Goal: Task Accomplishment & Management: Manage account settings

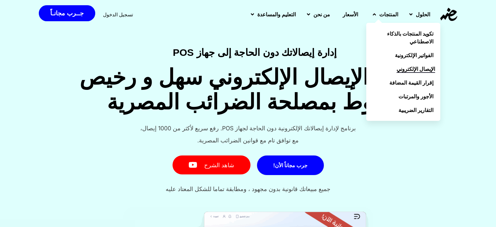
click at [397, 69] on span "الإيصال الإلكتروني" at bounding box center [416, 69] width 38 height 8
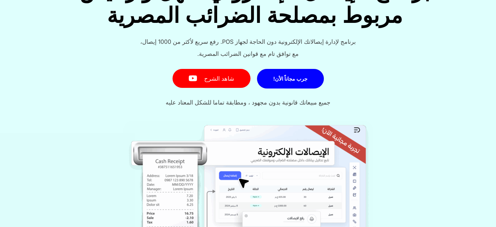
scroll to position [98, 0]
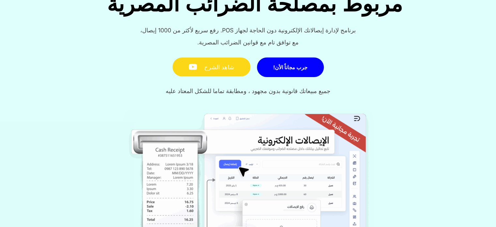
click at [221, 67] on link "شاهد الشرح" at bounding box center [212, 66] width 78 height 19
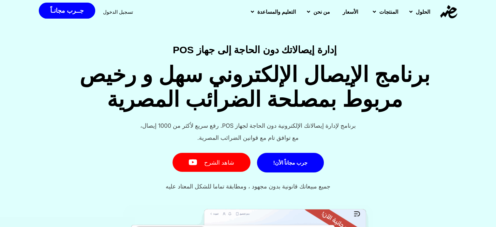
scroll to position [0, 0]
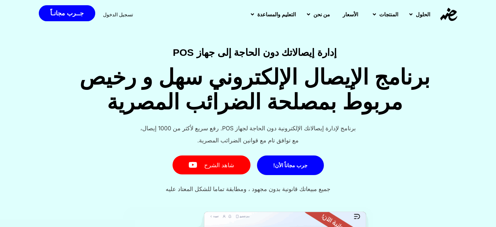
click at [122, 19] on div "تسجيل الدخول" at bounding box center [118, 14] width 30 height 12
click at [119, 14] on span "تسجيل الدخول" at bounding box center [118, 14] width 30 height 5
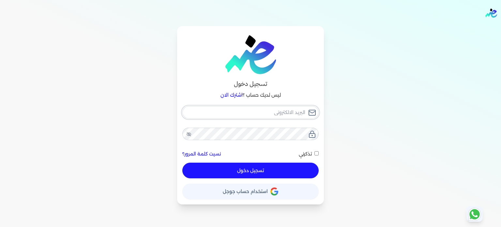
type input "a761425799@gmail.com"
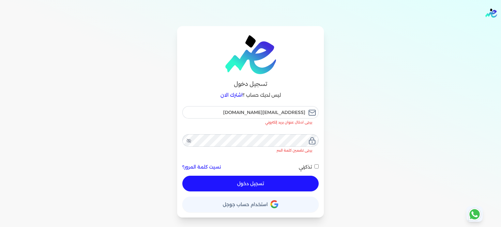
click at [256, 175] on button "تسجيل دخول" at bounding box center [250, 183] width 136 height 16
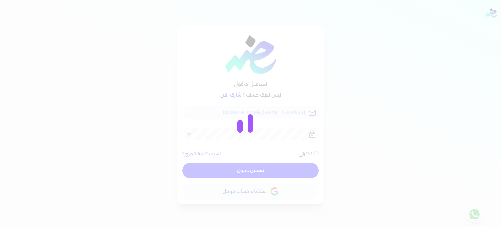
checkbox input "false"
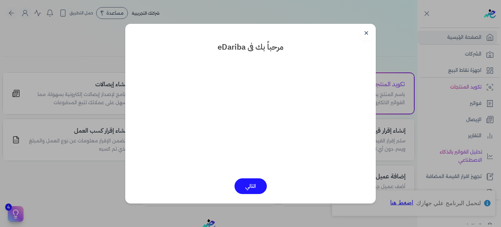
click at [252, 189] on button "التالي" at bounding box center [251, 186] width 32 height 16
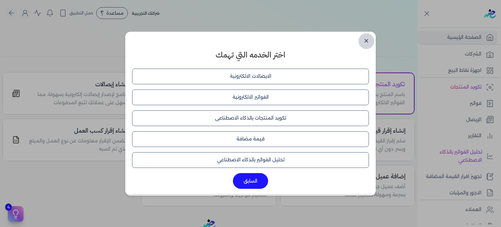
click at [364, 43] on link "✕" at bounding box center [366, 41] width 16 height 16
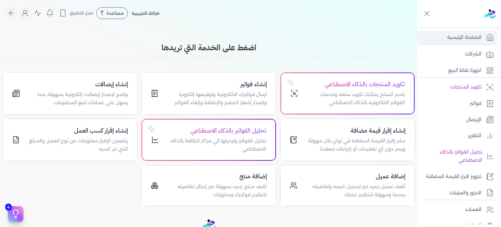
click at [472, 36] on p "الصفحة الرئيسية" at bounding box center [464, 37] width 34 height 8
click at [471, 49] on link "الشركات" at bounding box center [458, 54] width 80 height 14
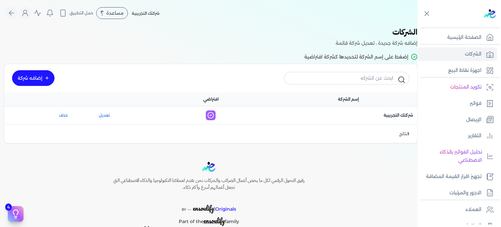
click at [407, 135] on p "1 نتائج" at bounding box center [404, 133] width 10 height 8
click at [402, 134] on p "1 نتائج" at bounding box center [404, 133] width 10 height 8
click at [401, 117] on span "اسم الشركة : شركتك التجريبية" at bounding box center [399, 115] width 30 height 6
click at [106, 116] on link "تعديل" at bounding box center [104, 115] width 52 height 6
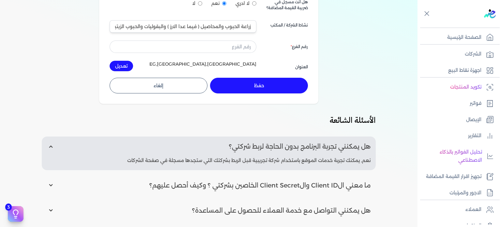
scroll to position [130, 0]
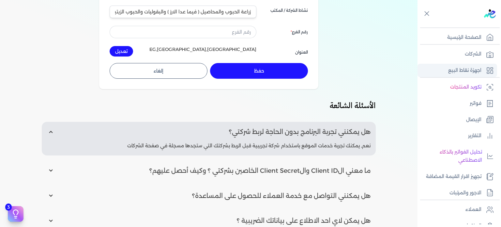
click at [453, 74] on p "اجهزة نقاط البيع" at bounding box center [464, 70] width 33 height 8
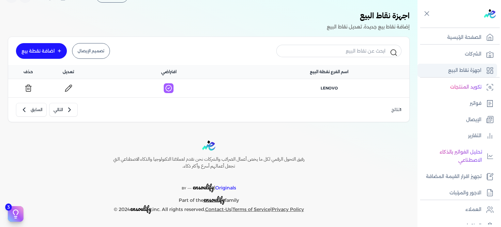
scroll to position [15, 0]
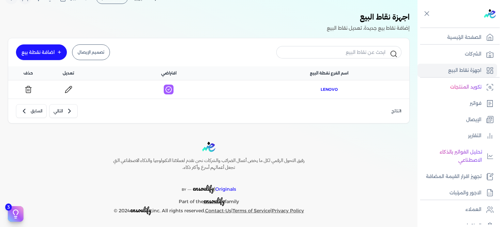
click at [328, 89] on span "lenovo" at bounding box center [329, 89] width 17 height 6
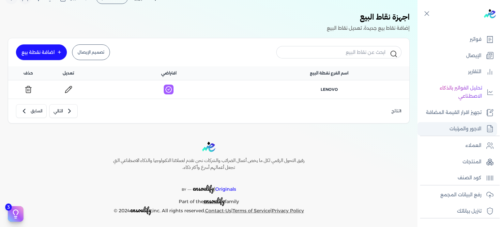
scroll to position [65, 0]
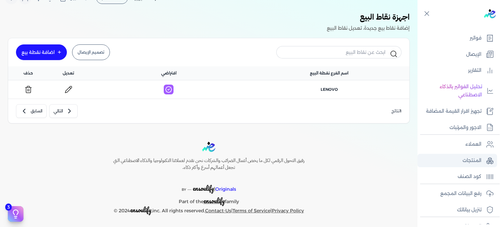
click at [449, 156] on link "المنتجات" at bounding box center [458, 161] width 80 height 14
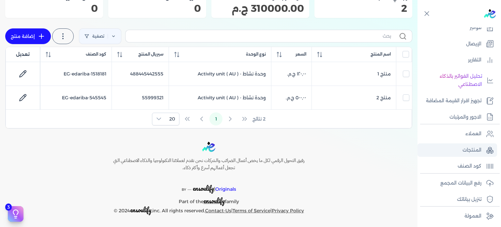
scroll to position [76, 0]
click at [468, 213] on p "العمولة" at bounding box center [472, 215] width 17 height 8
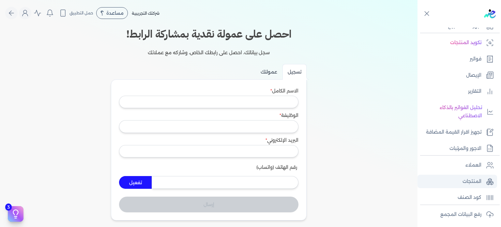
scroll to position [43, 0]
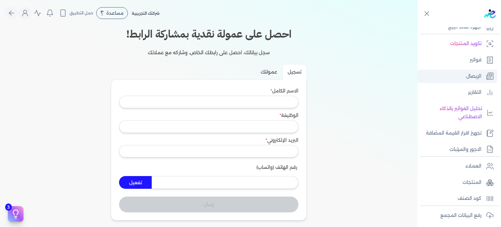
click at [477, 72] on p "الإيصال" at bounding box center [473, 76] width 15 height 8
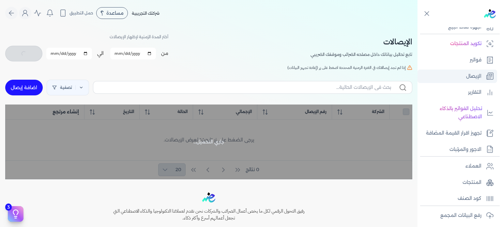
checkbox input "false"
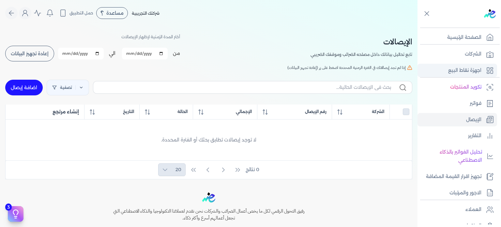
click at [470, 72] on p "اجهزة نقاط البيع" at bounding box center [464, 70] width 33 height 8
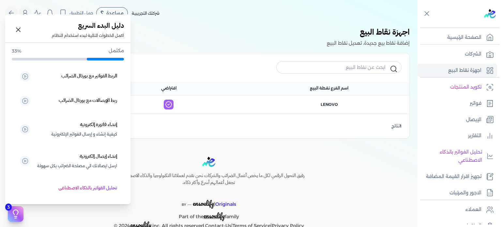
click at [13, 214] on icon at bounding box center [16, 214] width 10 height 10
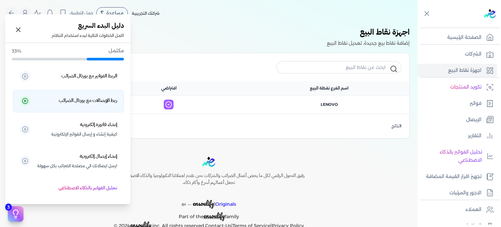
click at [107, 101] on h5 "ربط الإيصالات مع بورتال الضرائب" at bounding box center [88, 100] width 58 height 8
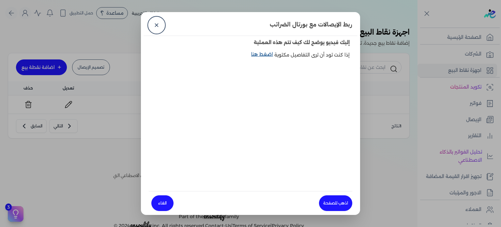
click at [261, 53] on link "اضغط هنا" at bounding box center [262, 58] width 23 height 15
